Goal: Task Accomplishment & Management: Manage account settings

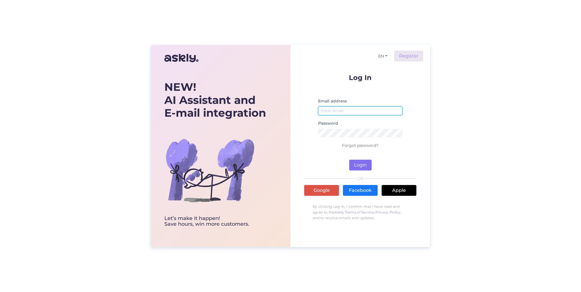
type input "[EMAIL_ADDRESS][DOMAIN_NAME]"
click at [366, 165] on button "Login" at bounding box center [360, 165] width 22 height 11
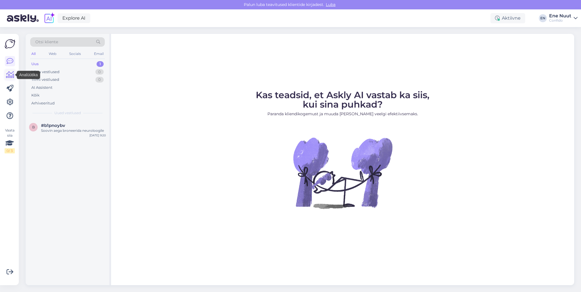
click at [10, 75] on icon at bounding box center [10, 74] width 8 height 7
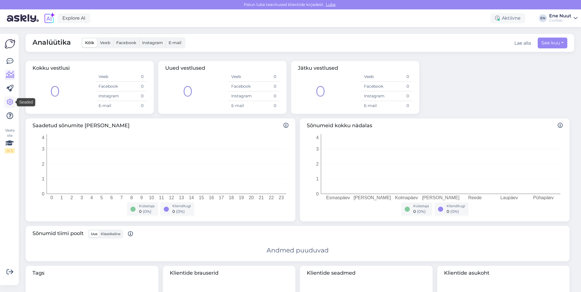
click at [11, 104] on icon at bounding box center [10, 102] width 7 height 7
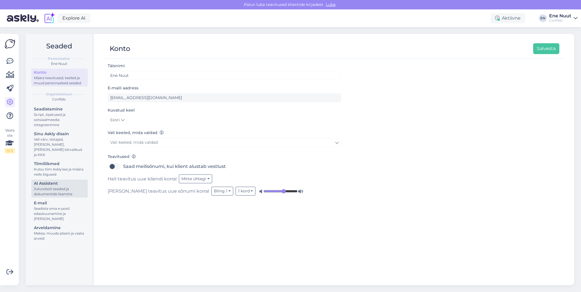
click at [67, 187] on div "Juturoboti seaded ja dokumentide lisamine" at bounding box center [59, 191] width 51 height 10
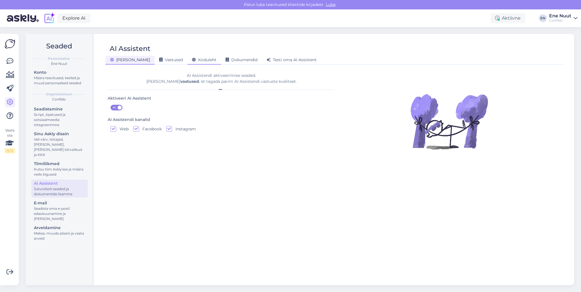
click at [187, 64] on div "Koduleht" at bounding box center [204, 60] width 34 height 9
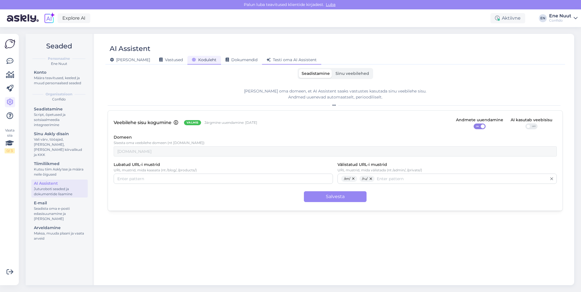
click at [274, 60] on span "Testi oma AI Assistent" at bounding box center [291, 59] width 50 height 5
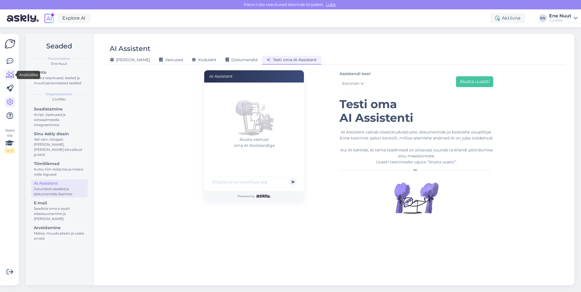
click at [8, 76] on icon at bounding box center [10, 74] width 8 height 7
